Goal: Transaction & Acquisition: Purchase product/service

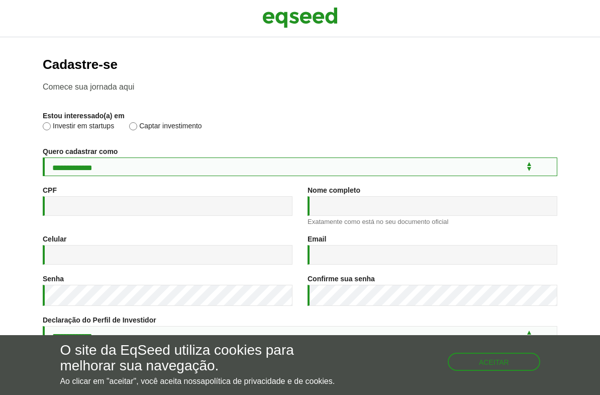
click at [91, 170] on select "**********" at bounding box center [300, 166] width 515 height 19
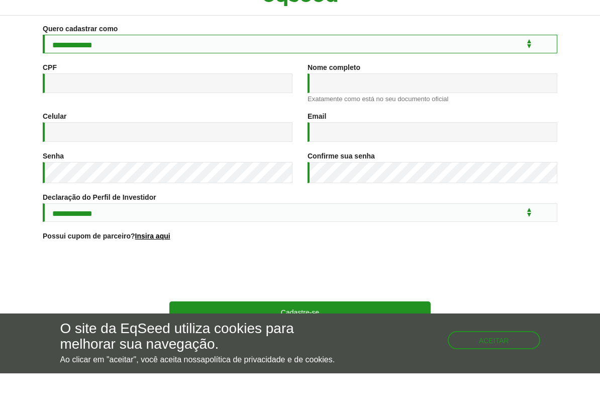
scroll to position [20, 0]
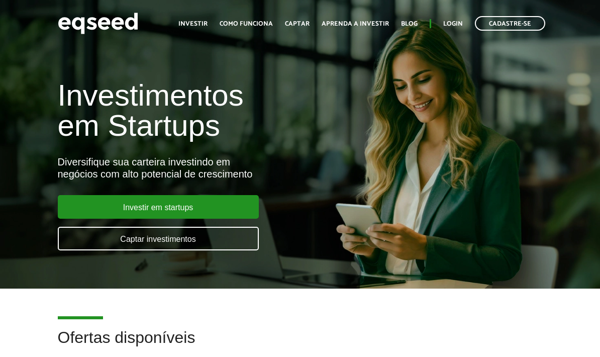
click at [134, 212] on link "Investir em startups" at bounding box center [158, 207] width 201 height 24
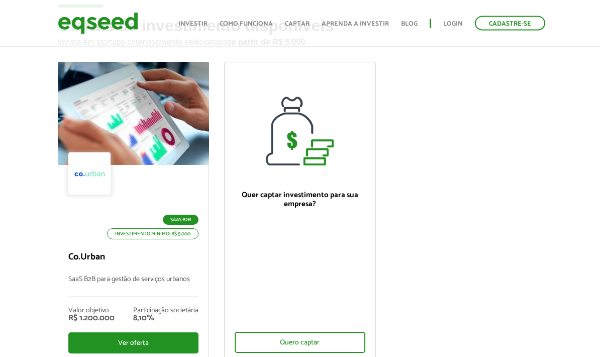
scroll to position [58, 0]
click at [121, 350] on div "Ver oferta" at bounding box center [133, 342] width 131 height 21
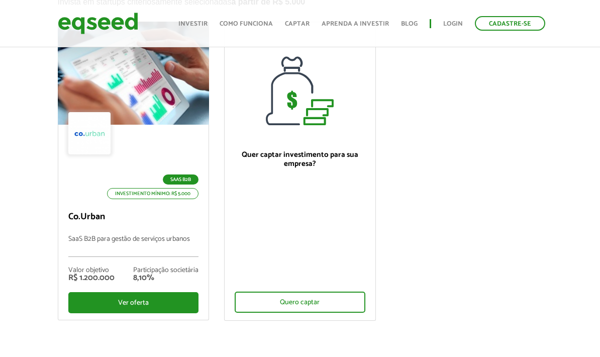
click at [194, 27] on link "Investir" at bounding box center [192, 24] width 29 height 7
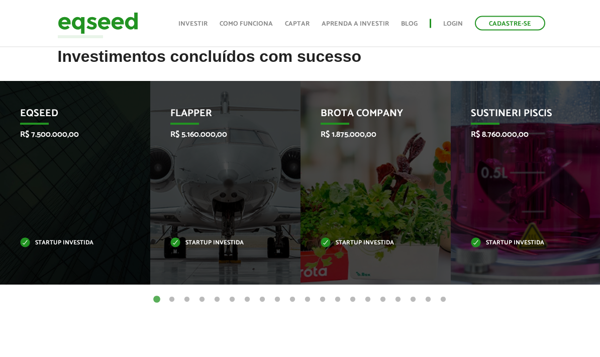
scroll to position [436, 0]
click at [188, 121] on p "Flapper" at bounding box center [217, 116] width 94 height 17
click at [195, 213] on div "Flapper R$ 5.160.000,00 Startup investida" at bounding box center [217, 183] width 135 height 204
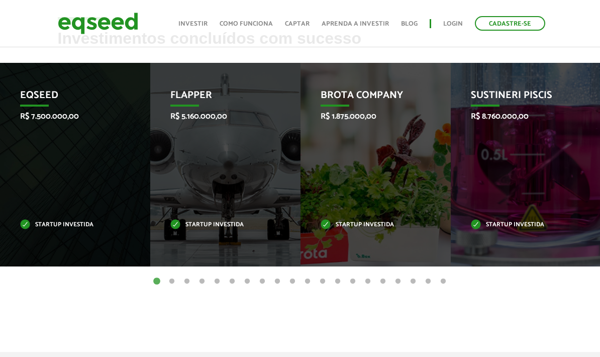
click at [80, 157] on div "EqSeed R$ 7.500.000,00 Startup investida" at bounding box center [67, 165] width 135 height 204
click at [197, 199] on div "Flapper R$ 5.160.000,00 Startup investida" at bounding box center [217, 165] width 135 height 204
click at [357, 194] on div "Brota Company R$ 1.875.000,00 Startup investida" at bounding box center [368, 165] width 135 height 204
click at [477, 170] on div "Sustineri Piscis R$ 8.760.000,00 Startup investida" at bounding box center [518, 165] width 135 height 204
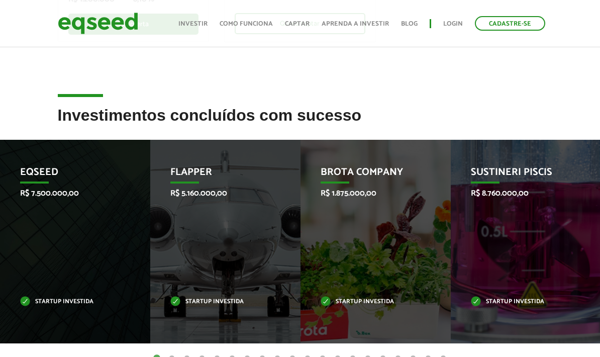
scroll to position [342, 0]
